Goal: Information Seeking & Learning: Learn about a topic

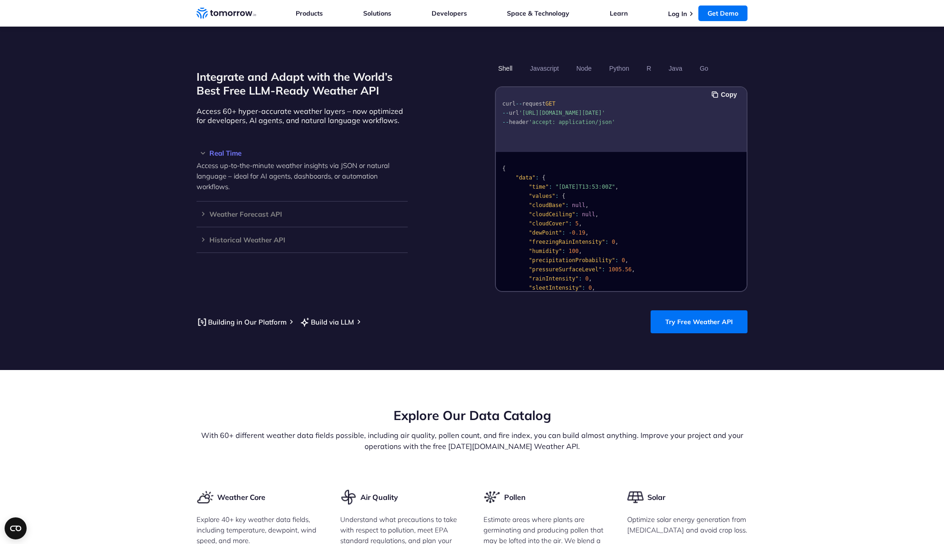
scroll to position [781, 0]
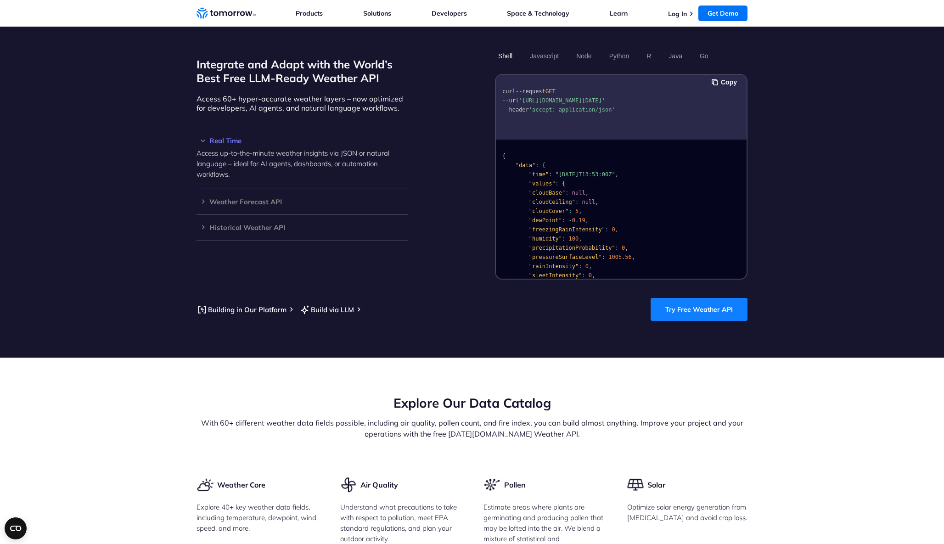
click at [689, 298] on link "Try Free Weather API" at bounding box center [699, 309] width 97 height 23
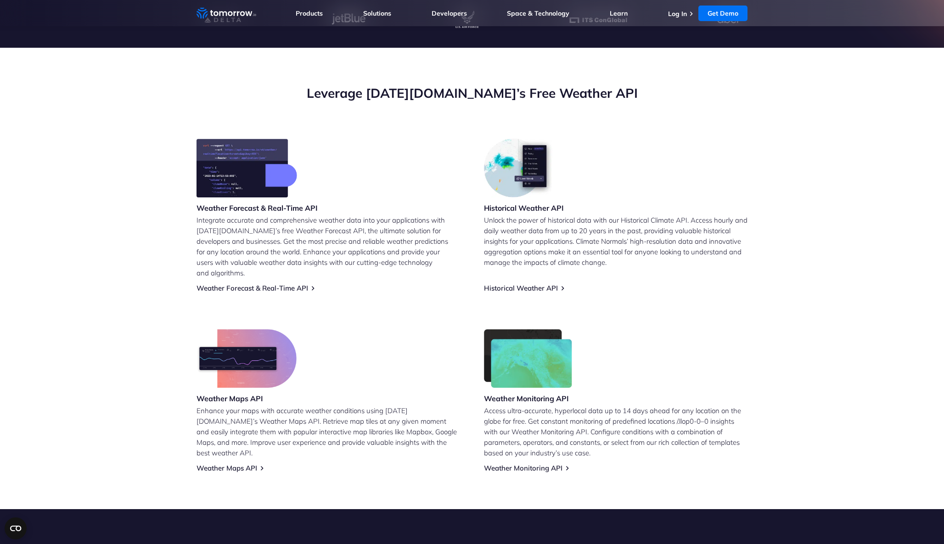
scroll to position [322, 0]
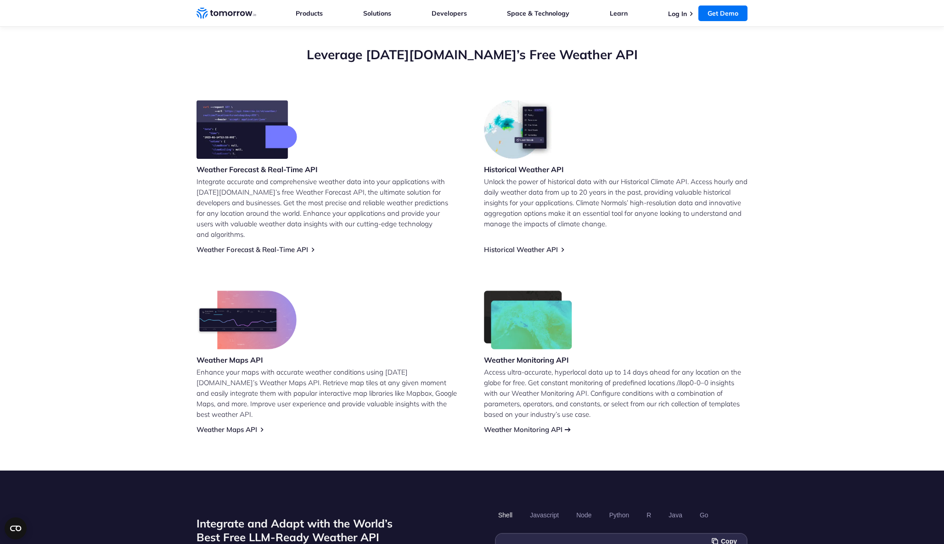
click at [548, 425] on link "Weather Monitoring API" at bounding box center [523, 429] width 79 height 9
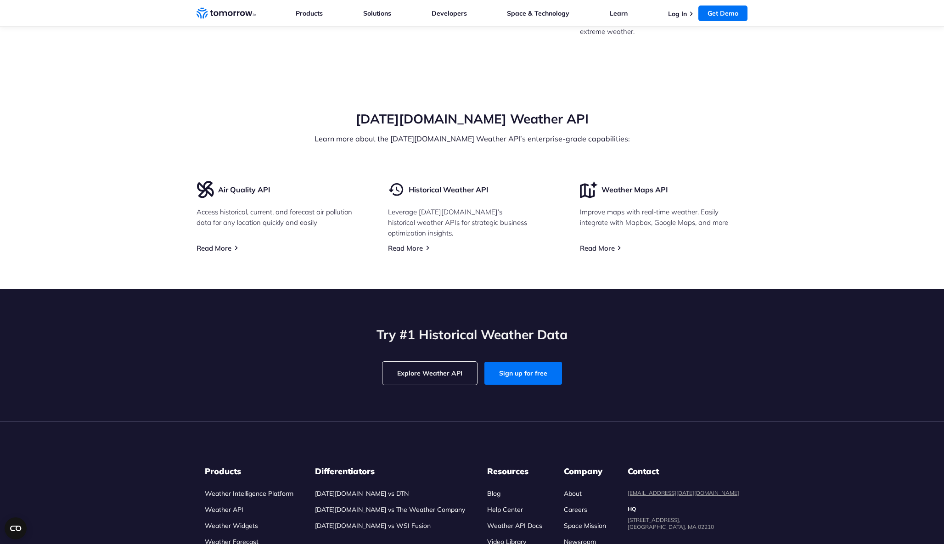
scroll to position [2340, 0]
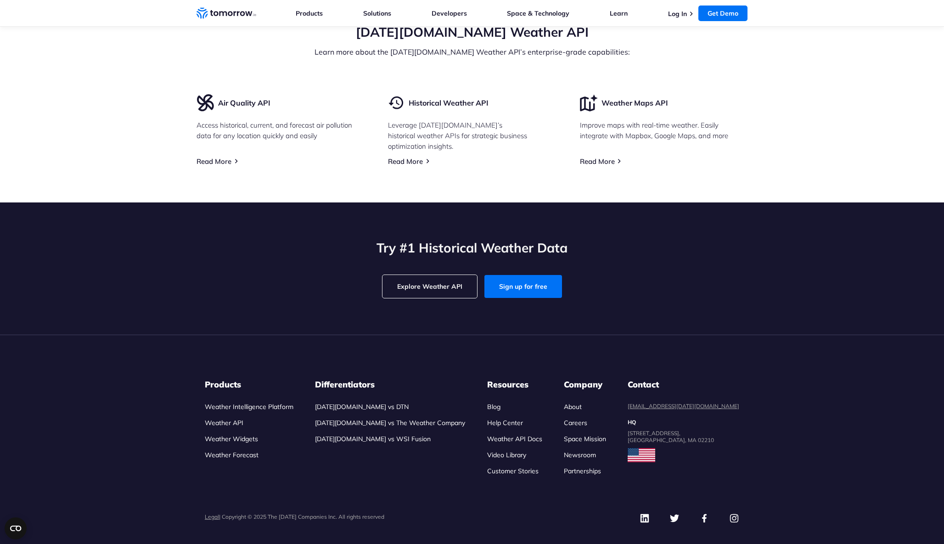
click at [217, 419] on link "Weather API" at bounding box center [224, 423] width 39 height 8
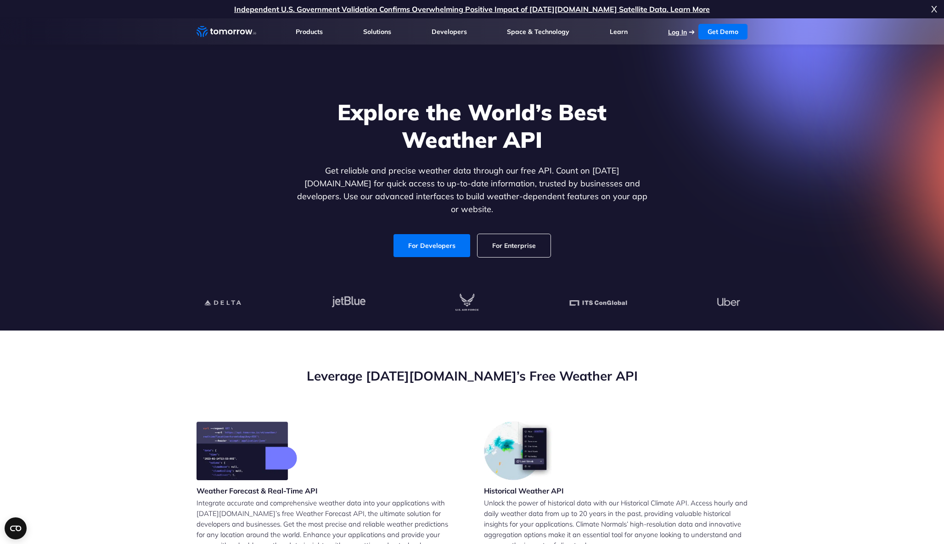
click at [674, 34] on link "Log In" at bounding box center [677, 32] width 19 height 8
